Goal: Information Seeking & Learning: Learn about a topic

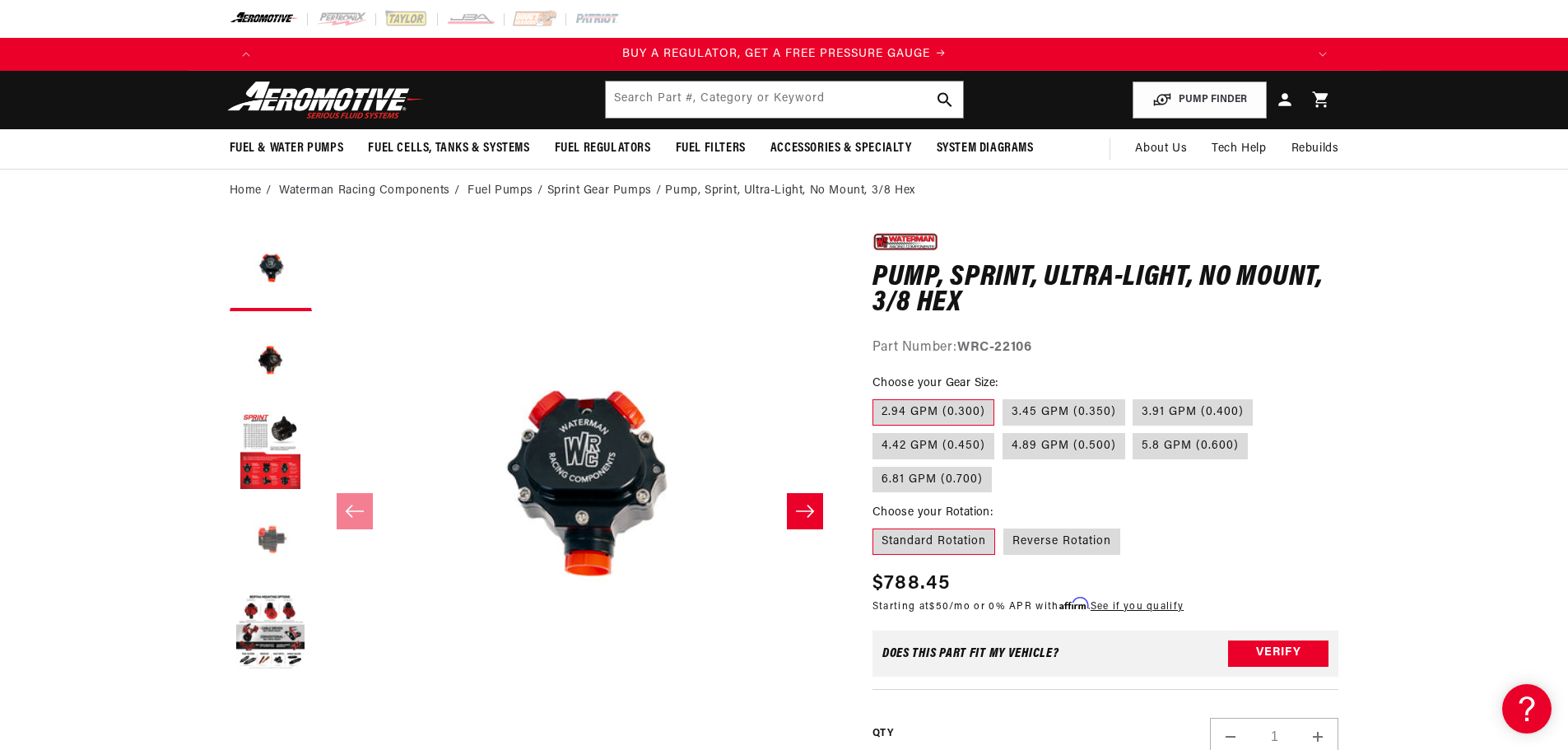
click at [273, 526] on button "Load image 4 in gallery view" at bounding box center [271, 542] width 82 height 82
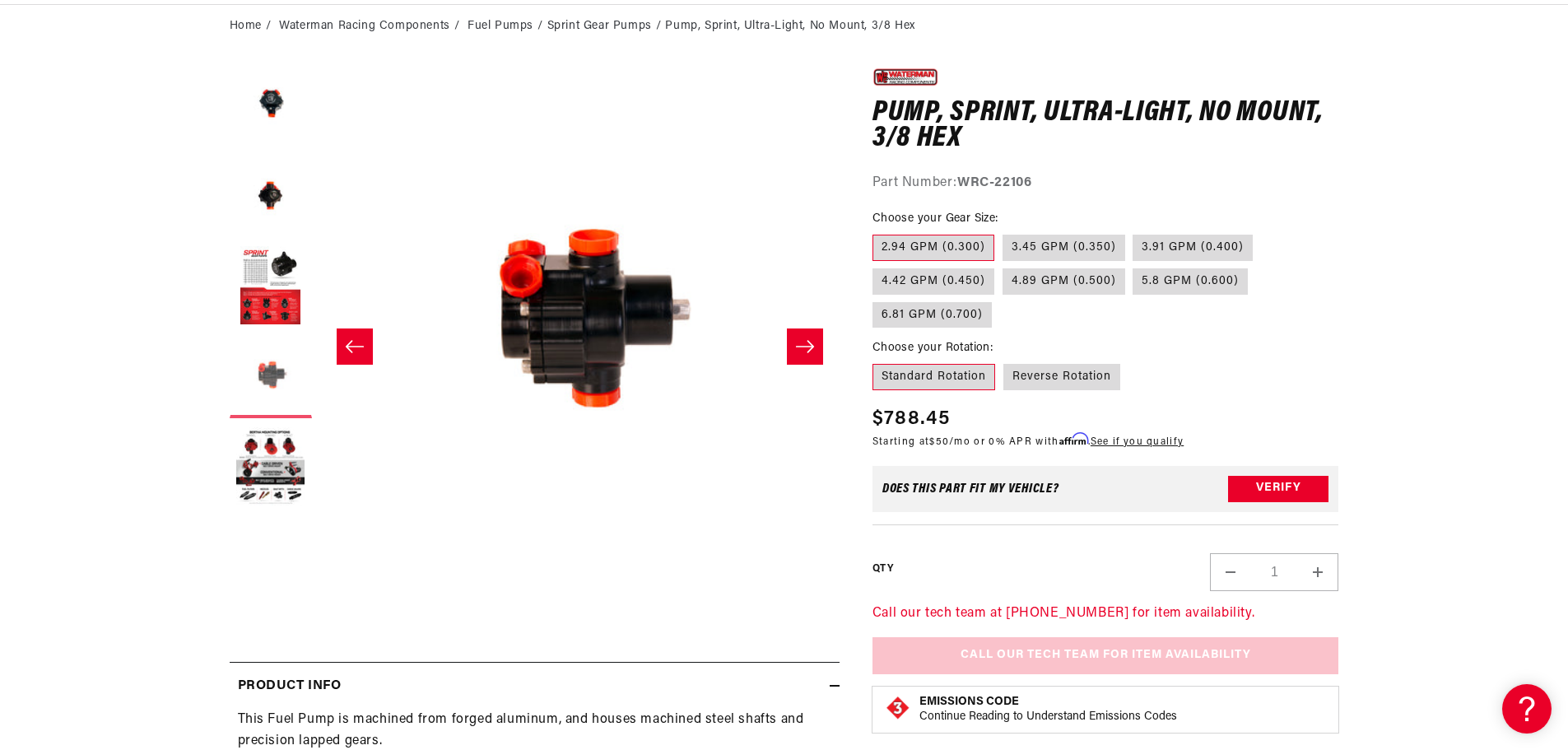
scroll to position [1, 1559]
click at [266, 201] on button "Load image 2 in gallery view" at bounding box center [271, 196] width 82 height 82
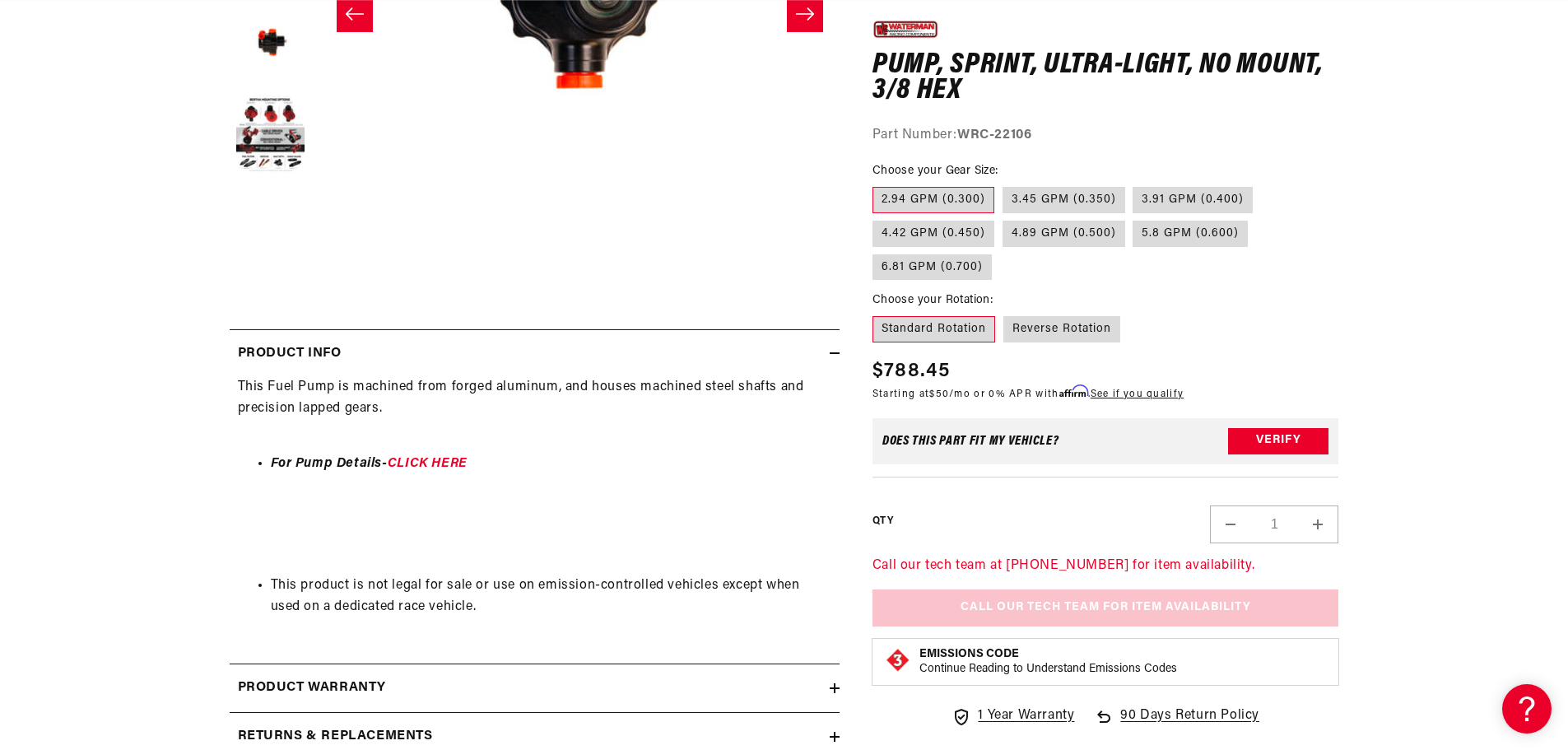
scroll to position [577, 0]
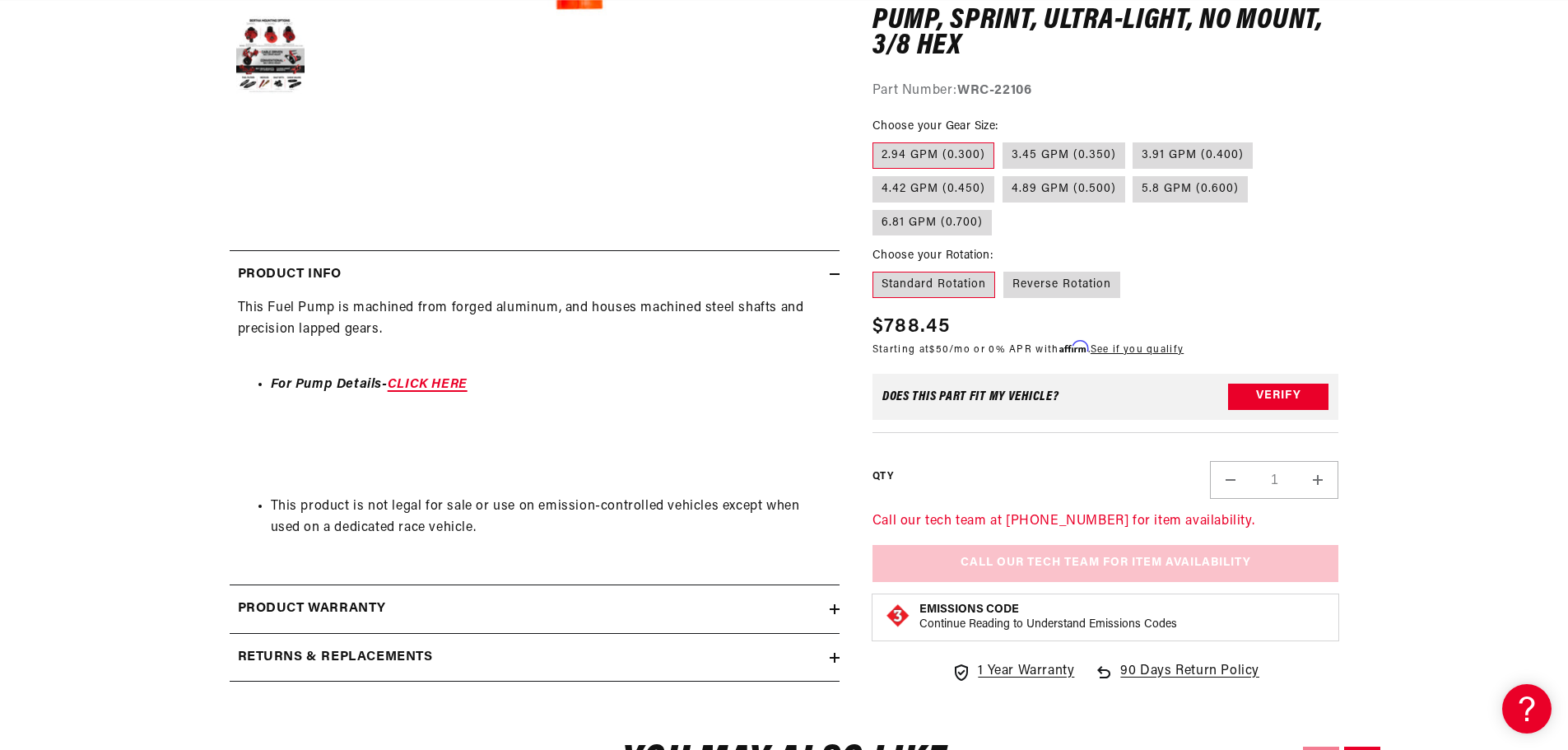
click at [438, 382] on link "CLICK HERE" at bounding box center [428, 384] width 80 height 13
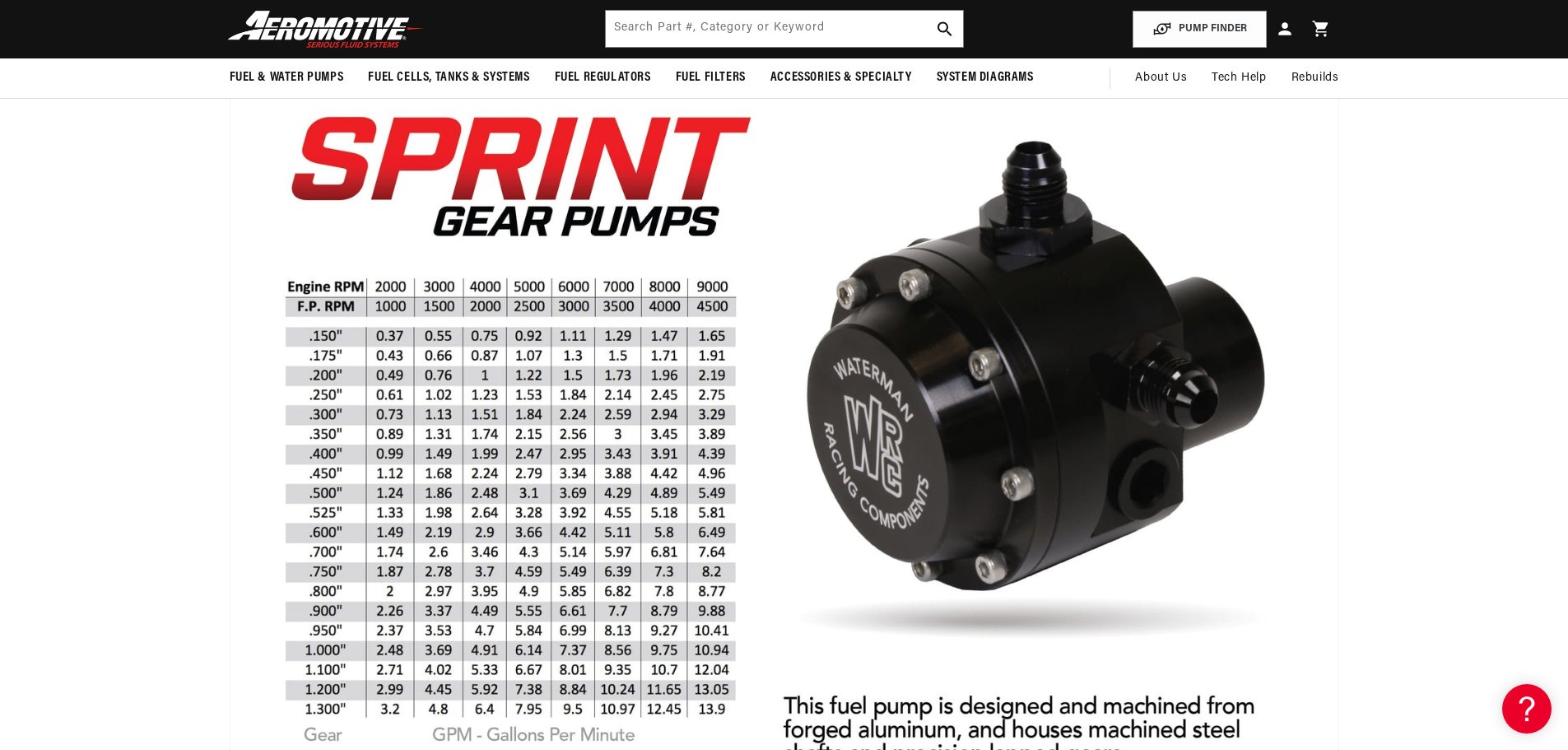
scroll to position [0, 3132]
